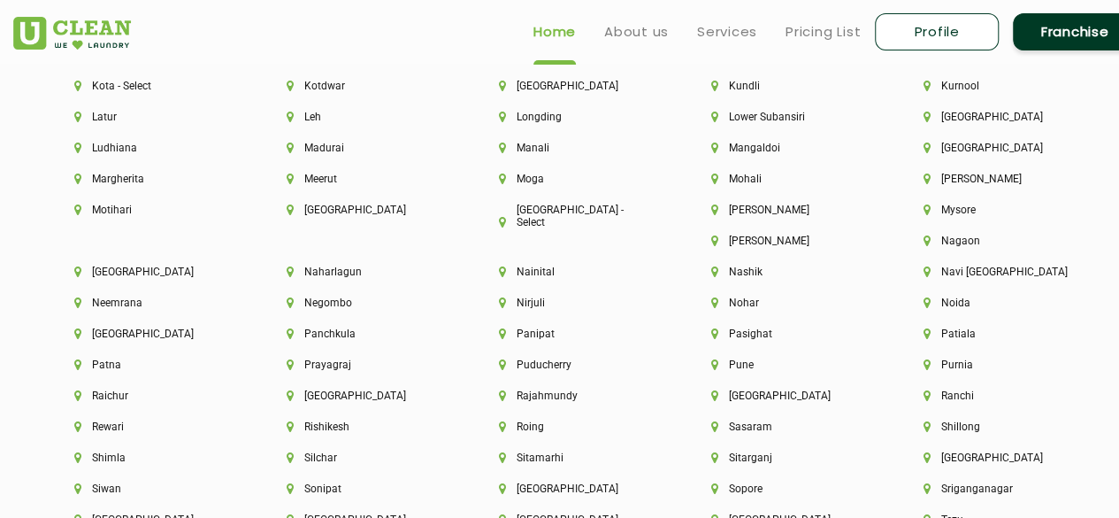
scroll to position [4447, 0]
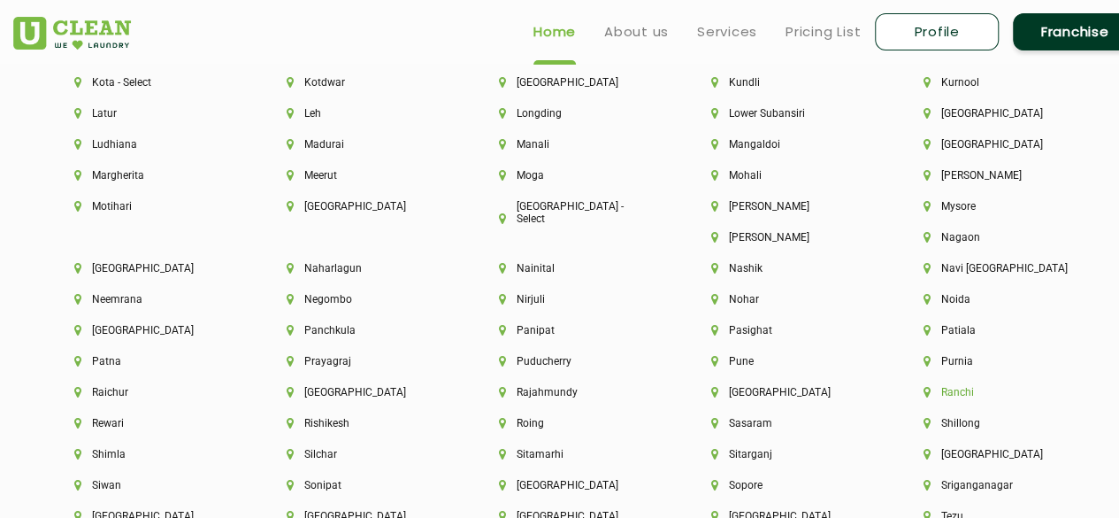
click at [924, 398] on li "Ranchi" at bounding box center [1000, 392] width 152 height 12
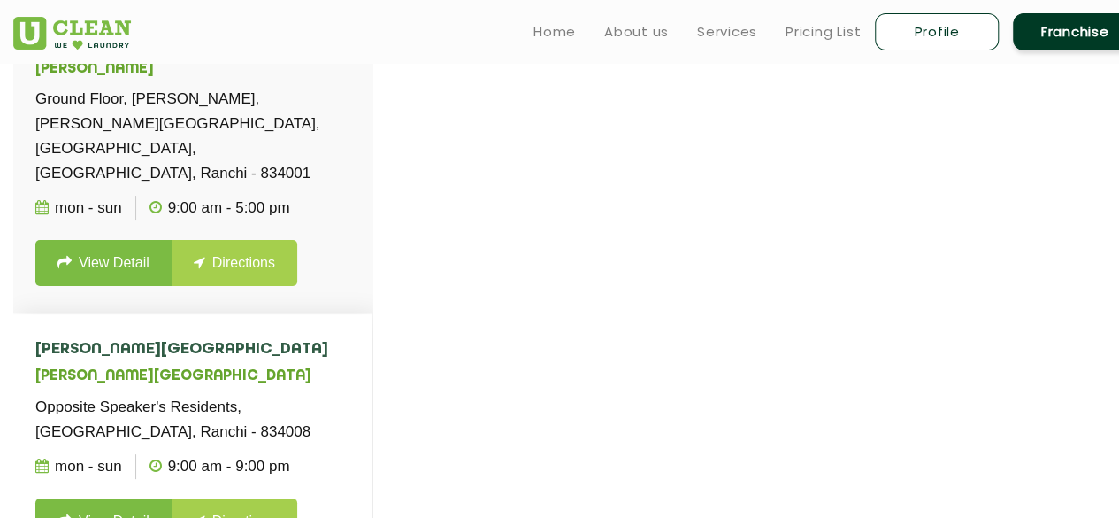
scroll to position [566, 0]
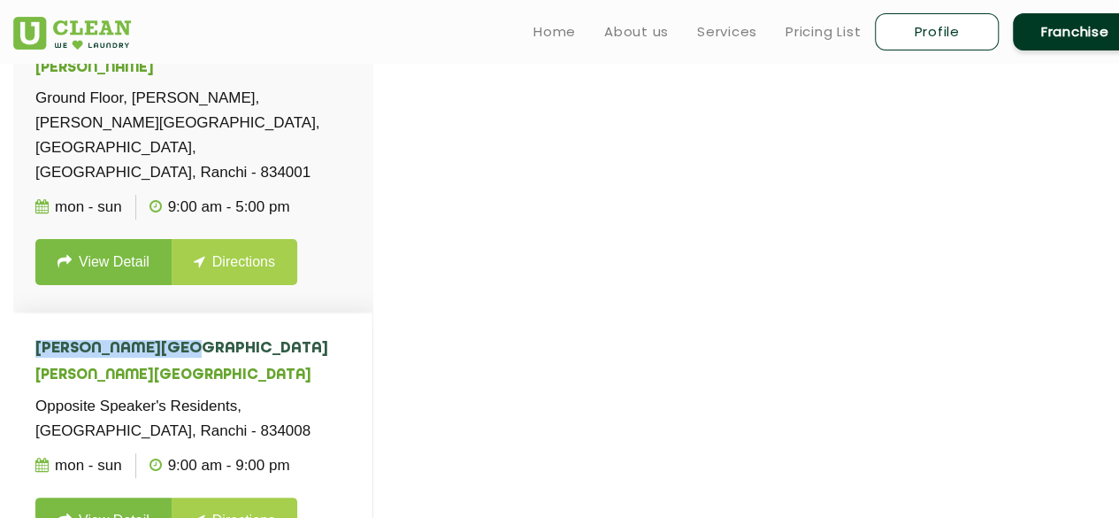
drag, startPoint x: 163, startPoint y: 298, endPoint x: 31, endPoint y: 285, distance: 132.5
click at [31, 313] on li "UClean Kanke Road UClean Kanke Road Opposite Speaker's Residents, Kanke Road, R…" at bounding box center [192, 441] width 359 height 257
drag, startPoint x: 39, startPoint y: 299, endPoint x: 189, endPoint y: 293, distance: 150.6
click at [189, 340] on h4 "UClean Kanke Road" at bounding box center [192, 349] width 315 height 18
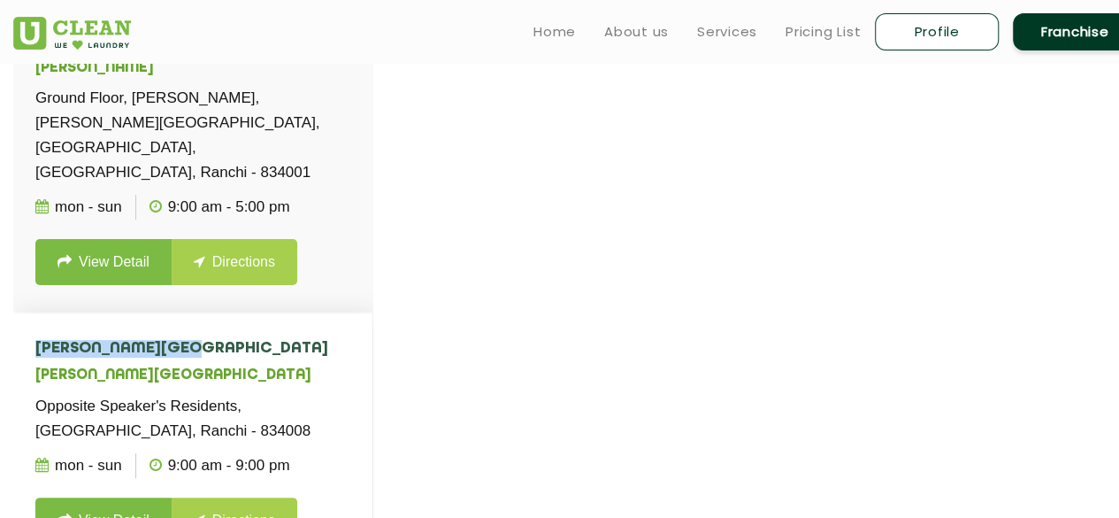
click at [189, 340] on h4 "UClean Kanke Road" at bounding box center [192, 349] width 315 height 18
drag, startPoint x: 189, startPoint y: 293, endPoint x: 29, endPoint y: 300, distance: 160.3
click at [29, 313] on li "UClean Kanke Road UClean Kanke Road Opposite Speaker's Residents, Kanke Road, R…" at bounding box center [192, 441] width 359 height 257
click at [40, 340] on h4 "UClean Kanke Road" at bounding box center [192, 349] width 315 height 18
drag, startPoint x: 35, startPoint y: 298, endPoint x: 176, endPoint y: 301, distance: 140.7
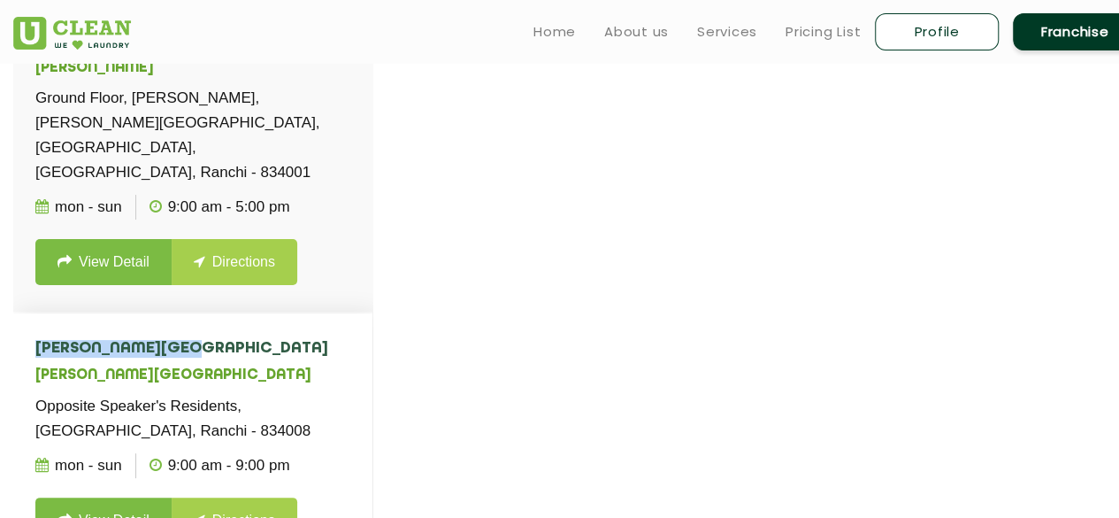
click at [176, 340] on h4 "UClean Kanke Road" at bounding box center [192, 349] width 315 height 18
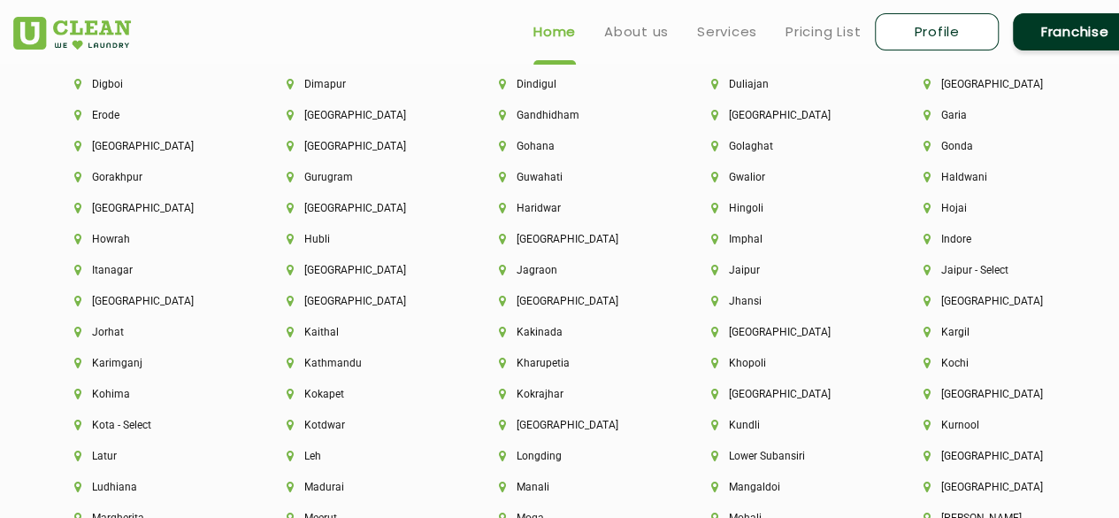
scroll to position [4089, 0]
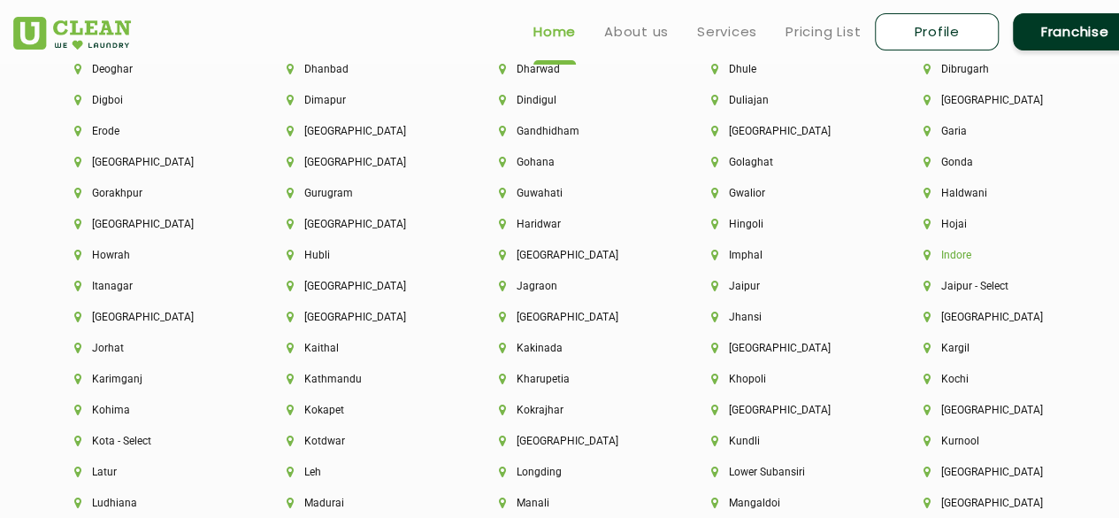
click at [961, 261] on li "Indore" at bounding box center [1000, 255] width 152 height 12
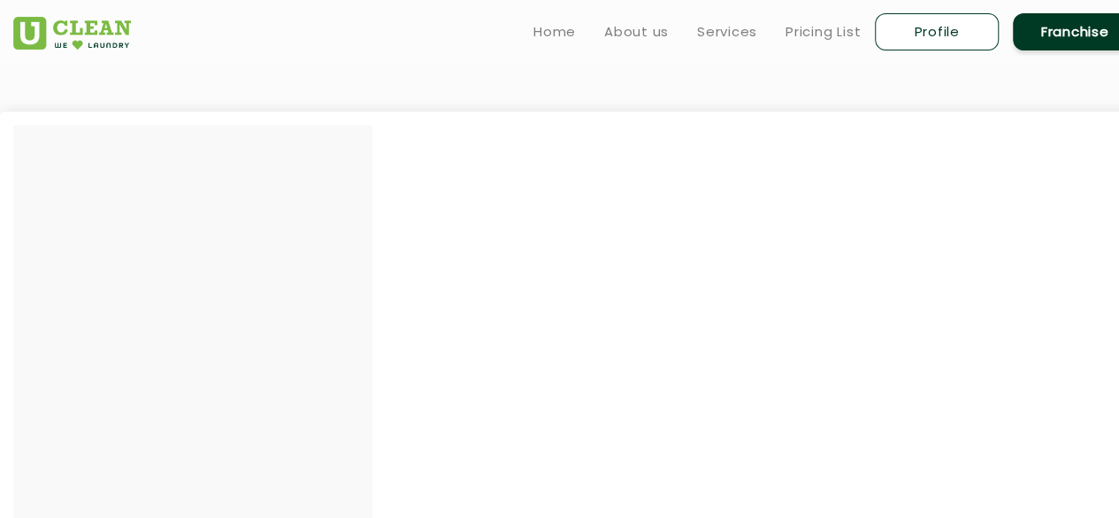
scroll to position [450, 0]
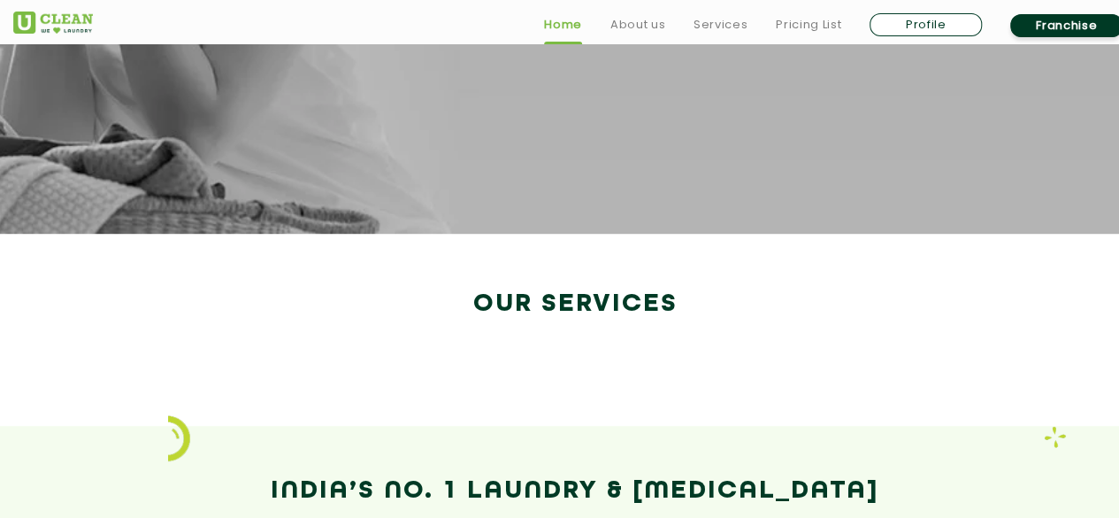
scroll to position [3005, 0]
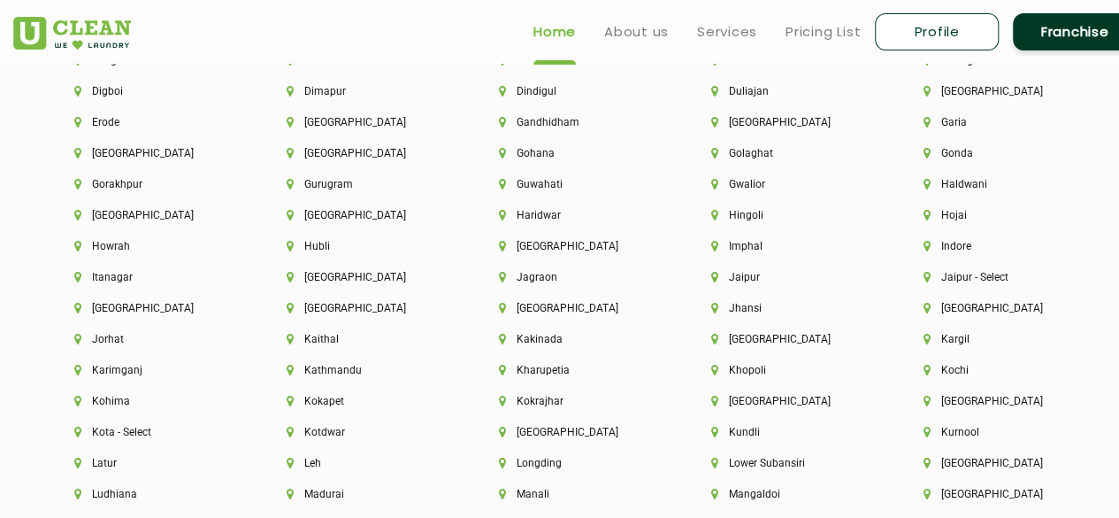
scroll to position [4099, 0]
click at [349, 189] on li "Gurugram" at bounding box center [363, 183] width 152 height 12
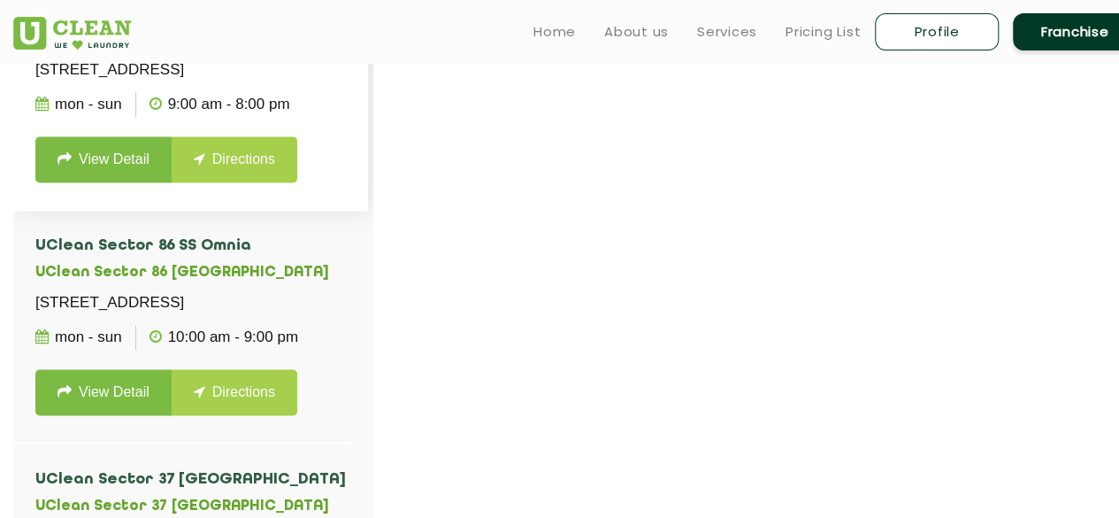
scroll to position [1225, 0]
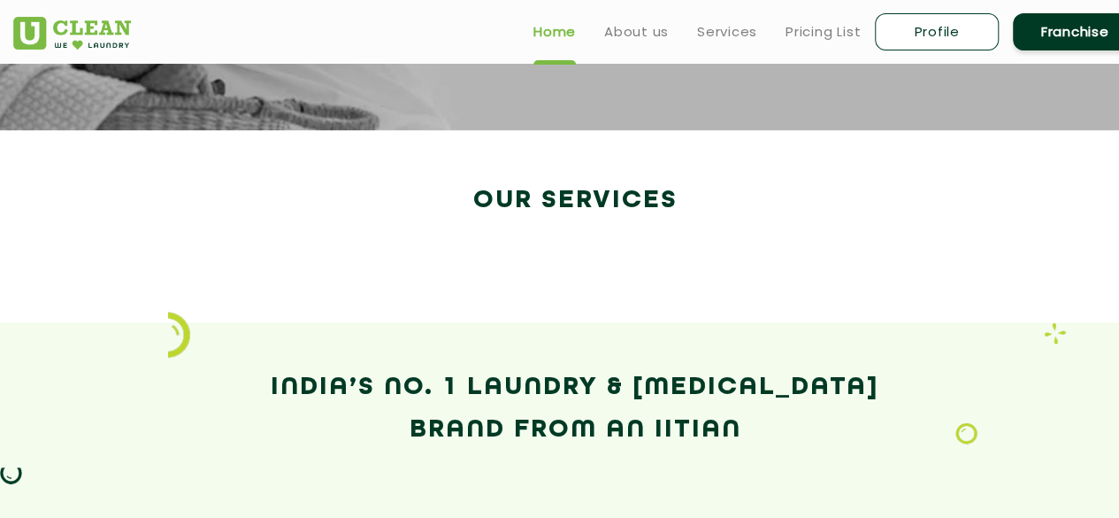
scroll to position [3014, 0]
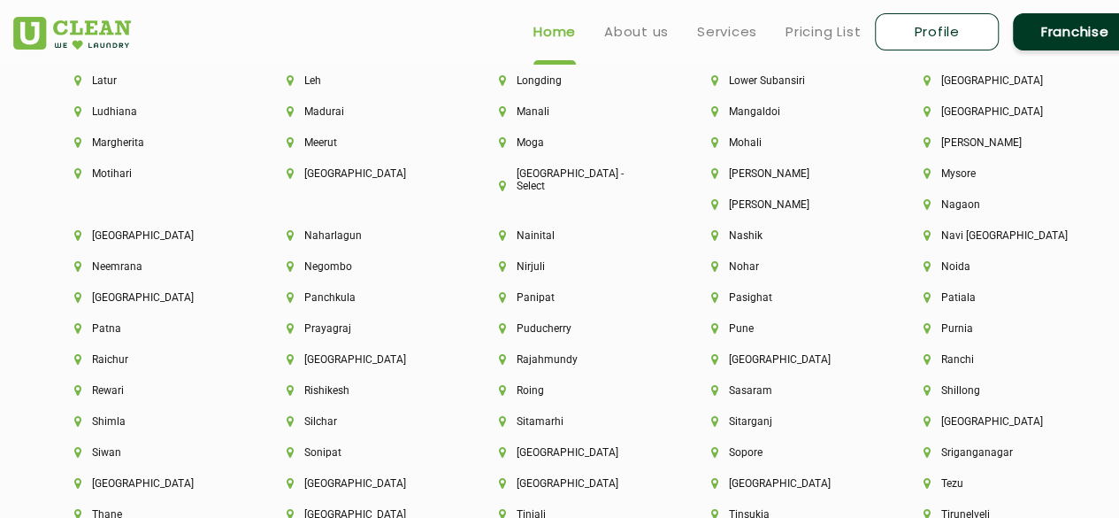
scroll to position [4481, 0]
click at [711, 396] on li "Sasaram" at bounding box center [787, 389] width 152 height 12
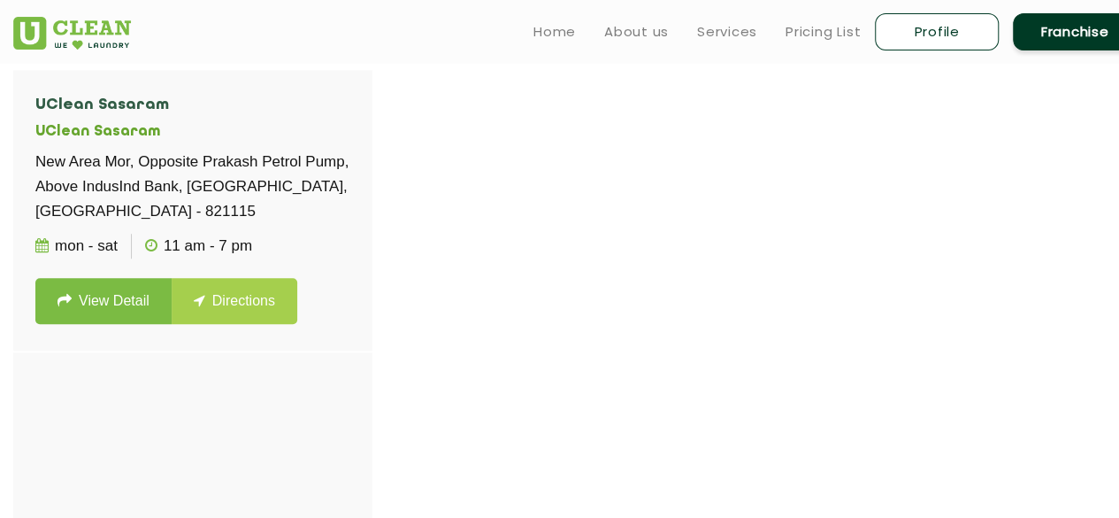
scroll to position [489, 0]
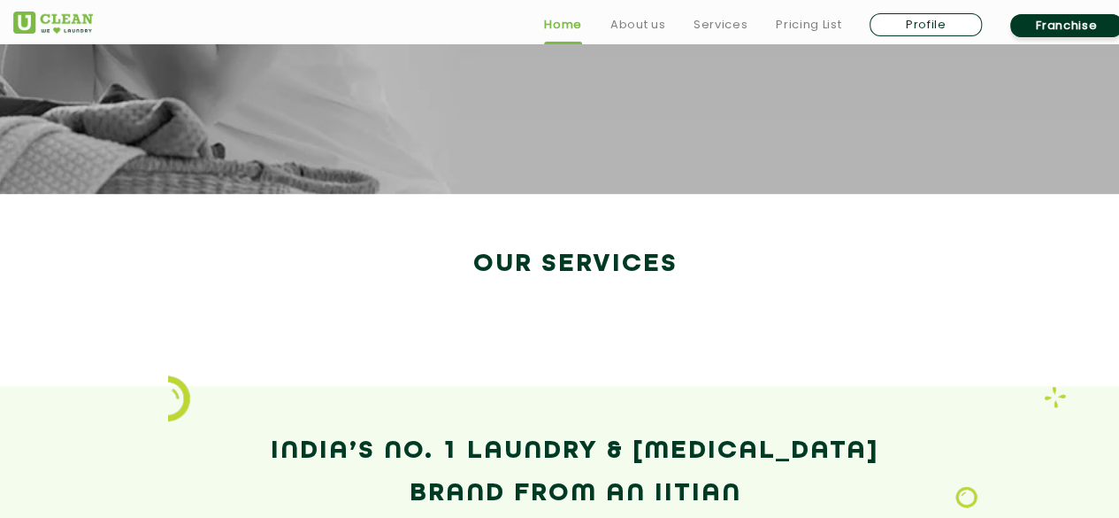
scroll to position [3061, 0]
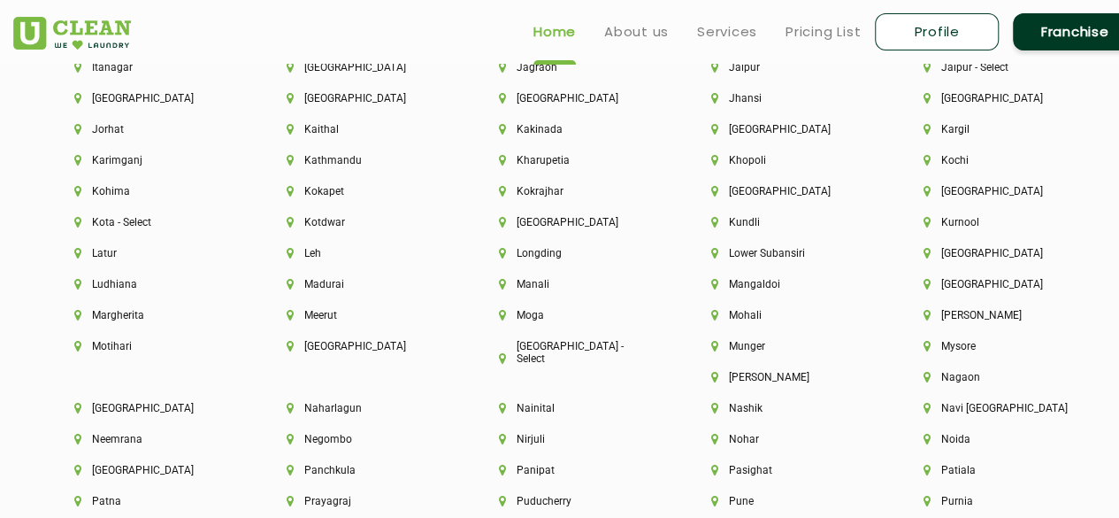
scroll to position [4313, 0]
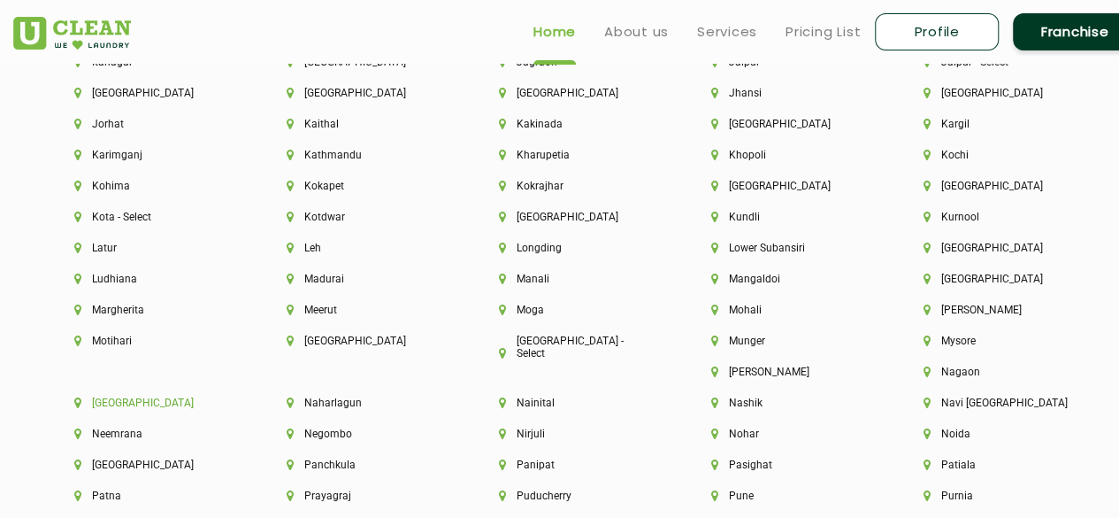
click at [227, 396] on li "[GEOGRAPHIC_DATA]" at bounding box center [150, 402] width 152 height 12
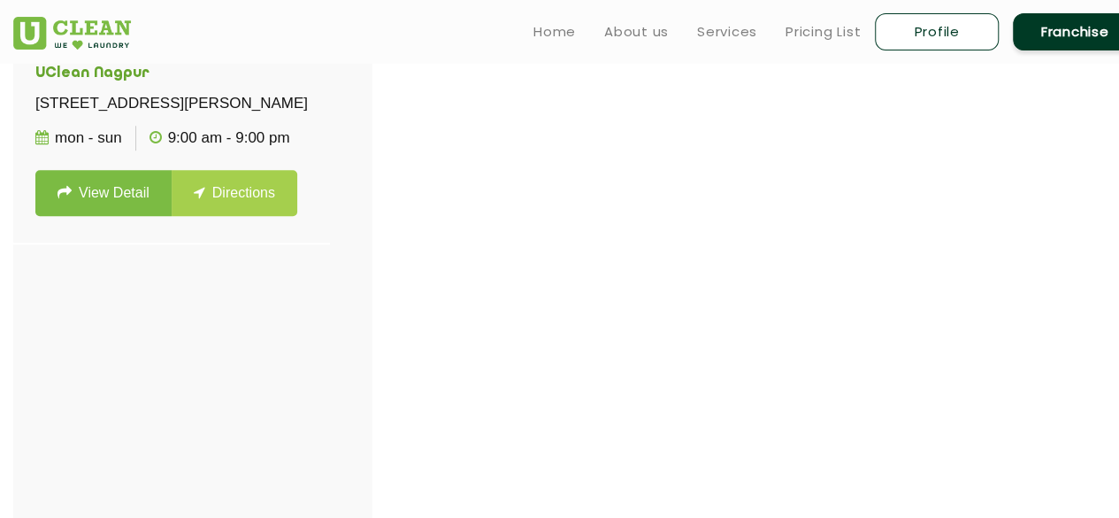
scroll to position [558, 0]
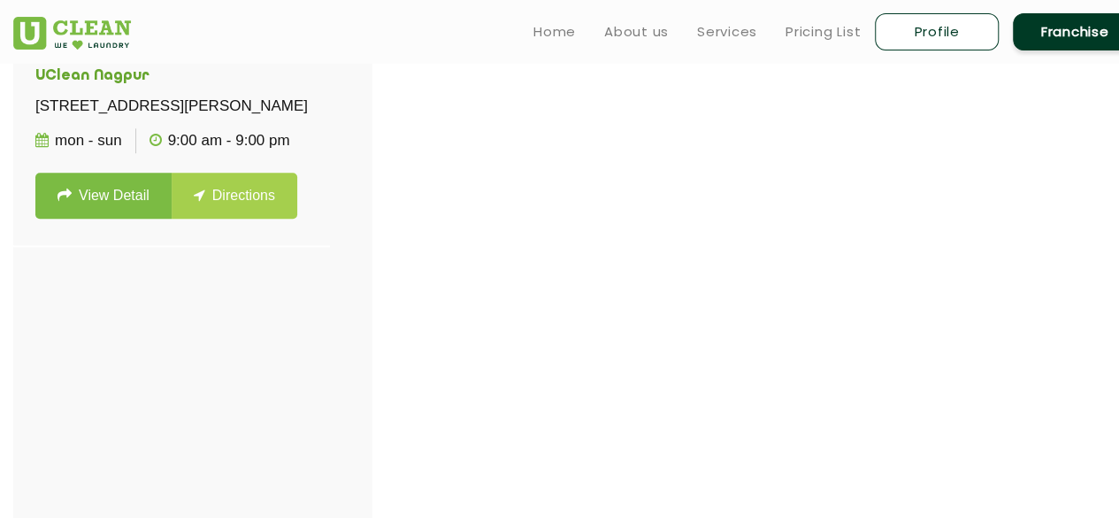
scroll to position [3061, 0]
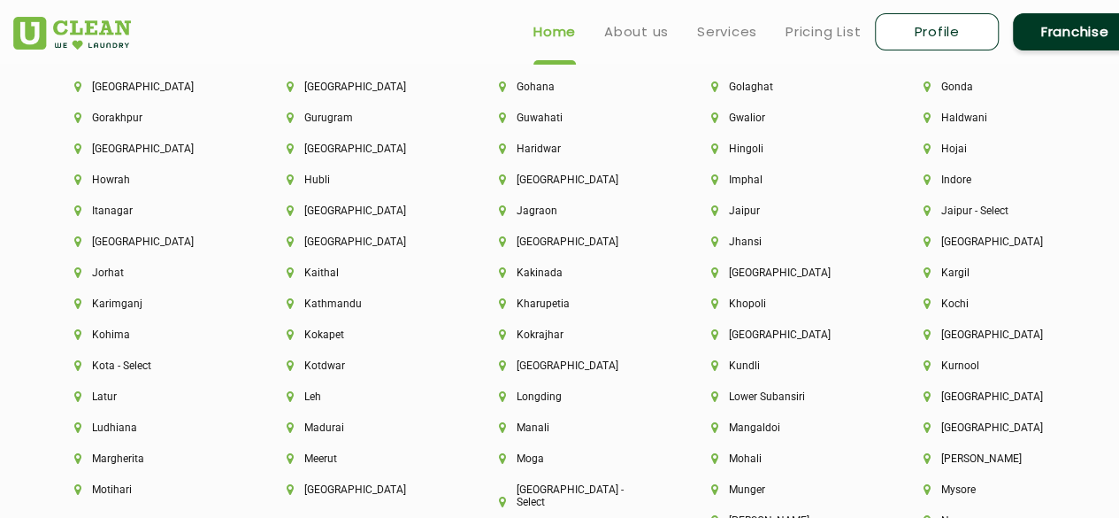
scroll to position [4162, 0]
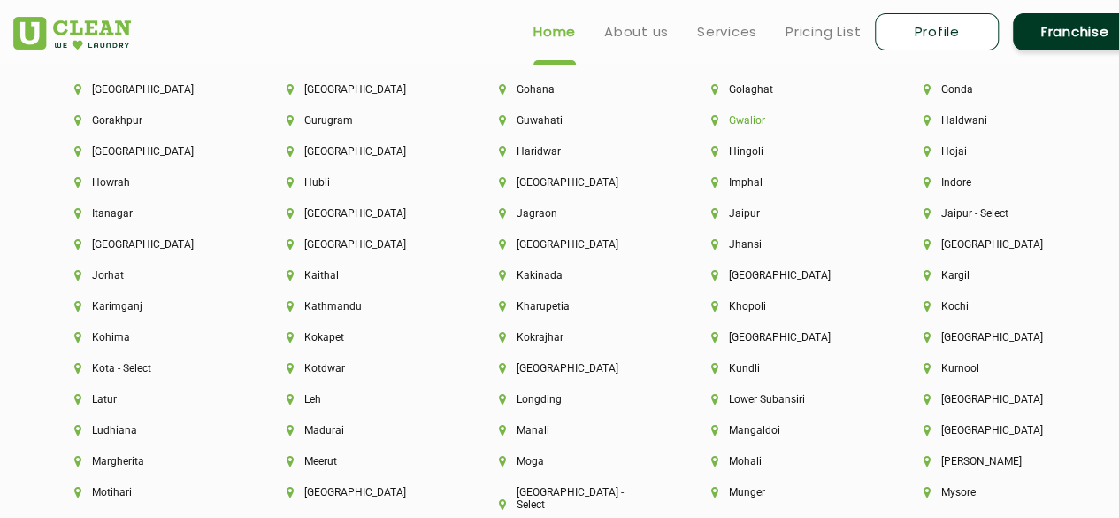
click at [748, 127] on li "Gwalior" at bounding box center [787, 120] width 152 height 12
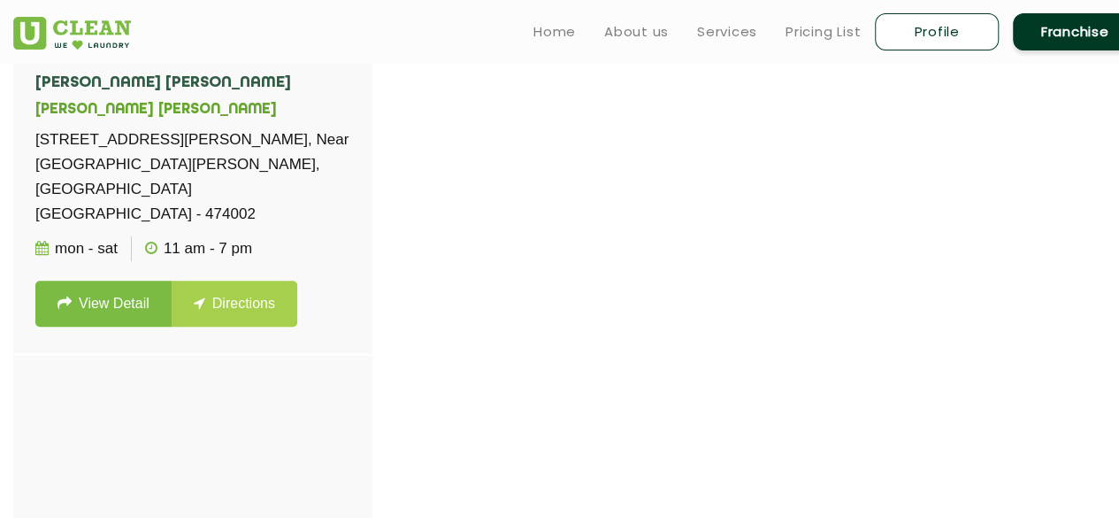
scroll to position [524, 0]
